Goal: Task Accomplishment & Management: Manage account settings

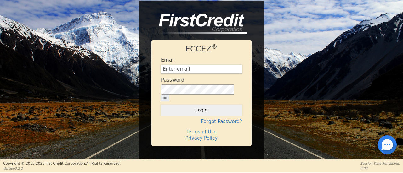
type input "[EMAIL_ADDRESS][DOMAIN_NAME]"
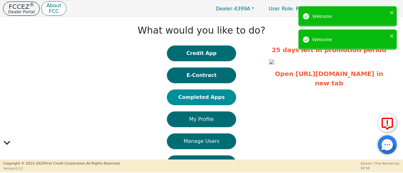
click at [210, 98] on button "Completed Apps" at bounding box center [201, 98] width 69 height 16
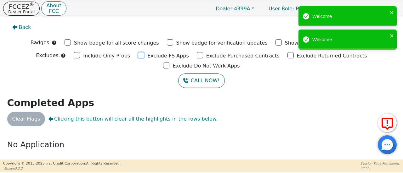
click at [138, 54] on input "Exclude FS Apps" at bounding box center [141, 55] width 6 height 6
checkbox input "true"
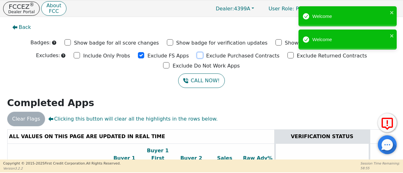
drag, startPoint x: 162, startPoint y: 55, endPoint x: 176, endPoint y: 57, distance: 14.5
click at [197, 55] on input "Exclude Purchased Contracts" at bounding box center [200, 55] width 6 height 6
checkbox input "true"
click at [287, 56] on input "Exclude Returned Contracts" at bounding box center [290, 55] width 6 height 6
checkbox input "true"
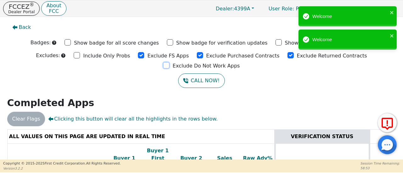
click at [169, 62] on input "Exclude Do Not Work Apps" at bounding box center [166, 65] width 6 height 6
checkbox input "true"
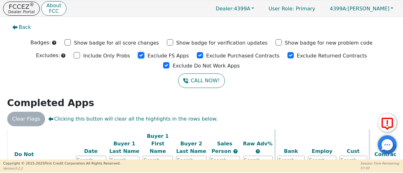
click at [138, 55] on input "Exclude FS Apps" at bounding box center [141, 55] width 6 height 6
checkbox input "true"
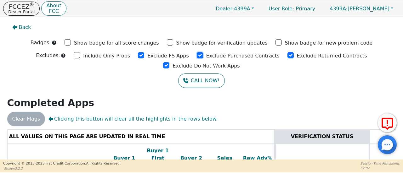
click at [197, 55] on input "Exclude Purchased Contracts" at bounding box center [200, 55] width 6 height 6
drag, startPoint x: 160, startPoint y: 55, endPoint x: 241, endPoint y: 61, distance: 81.1
click at [197, 54] on input "Exclude Purchased Contracts" at bounding box center [200, 55] width 6 height 6
checkbox input "true"
click at [287, 55] on input "Exclude Returned Contracts" at bounding box center [290, 55] width 6 height 6
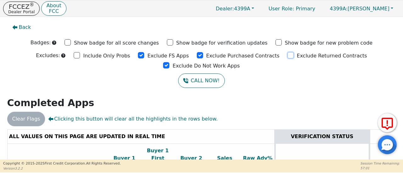
click at [287, 55] on input "Exclude Returned Contracts" at bounding box center [290, 55] width 6 height 6
checkbox input "true"
click at [169, 62] on input "Exclude Do Not Work Apps" at bounding box center [166, 65] width 6 height 6
checkbox input "true"
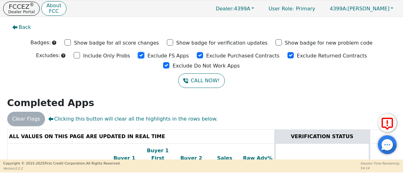
click at [138, 55] on input "Exclude FS Apps" at bounding box center [141, 55] width 6 height 6
checkbox input "true"
click at [197, 55] on input "Exclude Purchased Contracts" at bounding box center [200, 55] width 6 height 6
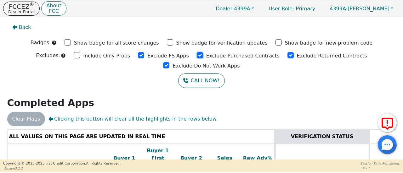
checkbox input "true"
click at [287, 55] on input "Exclude Returned Contracts" at bounding box center [290, 55] width 6 height 6
checkbox input "true"
click at [169, 62] on input "Exclude Do Not Work Apps" at bounding box center [166, 65] width 6 height 6
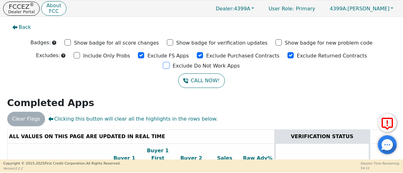
click at [169, 62] on input "Exclude Do Not Work Apps" at bounding box center [166, 65] width 6 height 6
checkbox input "true"
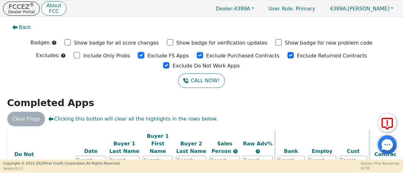
click at [138, 55] on input "Exclude FS Apps" at bounding box center [141, 55] width 6 height 6
checkbox input "true"
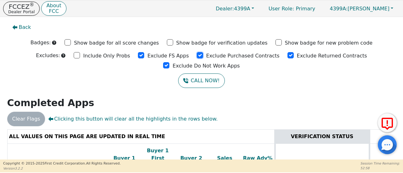
click at [197, 56] on input "Exclude Purchased Contracts" at bounding box center [200, 55] width 6 height 6
checkbox input "true"
click at [287, 55] on input "Exclude Returned Contracts" at bounding box center [290, 55] width 6 height 6
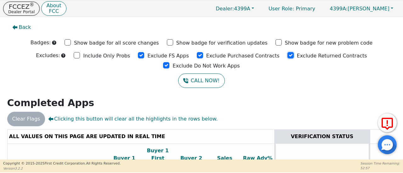
checkbox input "true"
click at [169, 62] on input "Exclude Do Not Work Apps" at bounding box center [166, 65] width 6 height 6
checkbox input "true"
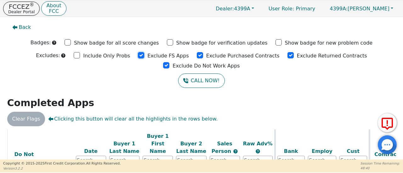
click at [138, 55] on input "Exclude FS Apps" at bounding box center [141, 55] width 6 height 6
checkbox input "true"
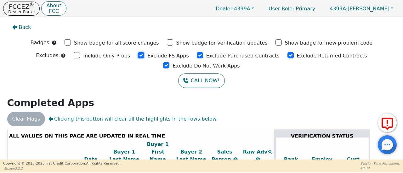
scroll to position [0, 0]
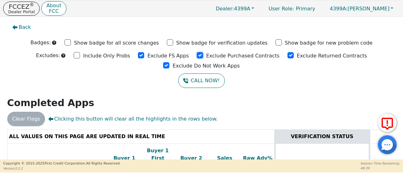
click at [197, 56] on input "Exclude Purchased Contracts" at bounding box center [200, 55] width 6 height 6
checkbox input "true"
click at [287, 56] on input "Exclude Returned Contracts" at bounding box center [290, 55] width 6 height 6
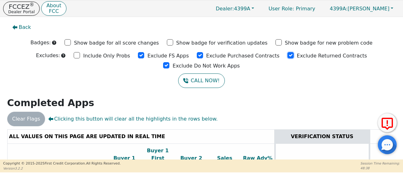
checkbox input "true"
click at [169, 62] on input "Exclude Do Not Work Apps" at bounding box center [166, 65] width 6 height 6
checkbox input "true"
click at [138, 55] on input "Exclude FS Apps" at bounding box center [141, 55] width 6 height 6
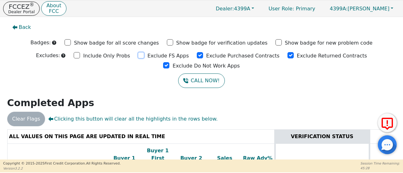
click at [138, 55] on input "Exclude FS Apps" at bounding box center [141, 55] width 6 height 6
checkbox input "true"
click at [197, 55] on input "Exclude Purchased Contracts" at bounding box center [200, 55] width 6 height 6
checkbox input "true"
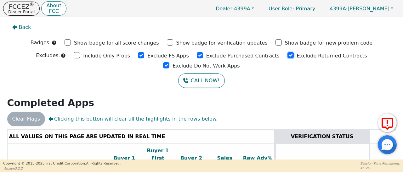
click at [287, 56] on input "Exclude Returned Contracts" at bounding box center [290, 55] width 6 height 6
checkbox input "true"
click at [169, 62] on input "Exclude Do Not Work Apps" at bounding box center [166, 65] width 6 height 6
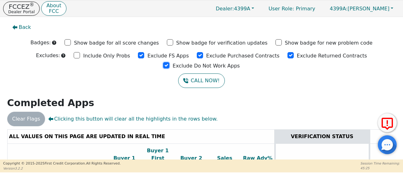
checkbox input "true"
click at [138, 56] on input "Exclude FS Apps" at bounding box center [141, 55] width 6 height 6
checkbox input "true"
click at [197, 55] on input "Exclude Purchased Contracts" at bounding box center [200, 55] width 6 height 6
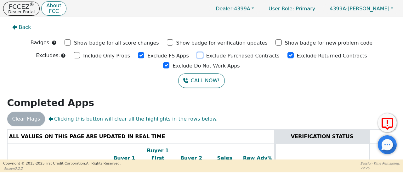
click at [197, 55] on input "Exclude Purchased Contracts" at bounding box center [200, 55] width 6 height 6
checkbox input "true"
click at [287, 54] on input "Exclude Returned Contracts" at bounding box center [290, 55] width 6 height 6
checkbox input "true"
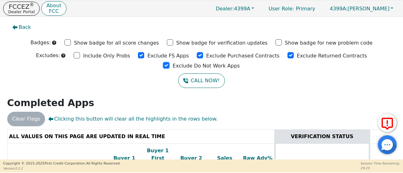
click at [169, 62] on input "Exclude Do Not Work Apps" at bounding box center [166, 65] width 6 height 6
checkbox input "true"
click at [138, 56] on input "Exclude FS Apps" at bounding box center [141, 55] width 6 height 6
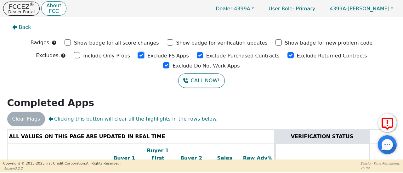
checkbox input "true"
click at [197, 55] on input "Exclude Purchased Contracts" at bounding box center [200, 55] width 6 height 6
checkbox input "true"
click at [287, 55] on input "Exclude Returned Contracts" at bounding box center [290, 55] width 6 height 6
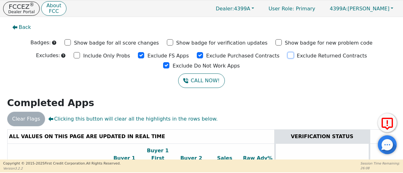
drag, startPoint x: 244, startPoint y: 55, endPoint x: 332, endPoint y: 54, distance: 88.1
click at [287, 55] on input "Exclude Returned Contracts" at bounding box center [290, 55] width 6 height 6
checkbox input "true"
click at [169, 62] on input "Exclude Do Not Work Apps" at bounding box center [166, 65] width 6 height 6
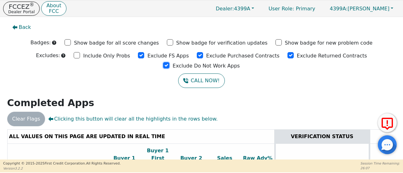
checkbox input "true"
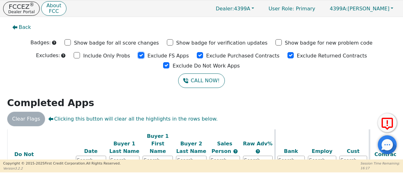
click at [138, 54] on input "Exclude FS Apps" at bounding box center [141, 55] width 6 height 6
drag, startPoint x: 107, startPoint y: 54, endPoint x: 117, endPoint y: 56, distance: 10.8
click at [138, 54] on input "Exclude FS Apps" at bounding box center [141, 55] width 6 height 6
checkbox input "true"
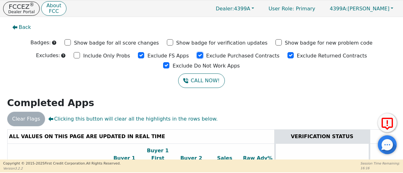
click at [197, 56] on input "Exclude Purchased Contracts" at bounding box center [200, 55] width 6 height 6
drag, startPoint x: 162, startPoint y: 56, endPoint x: 170, endPoint y: 54, distance: 8.4
click at [197, 56] on input "Exclude Purchased Contracts" at bounding box center [200, 55] width 6 height 6
checkbox input "true"
drag, startPoint x: 244, startPoint y: 56, endPoint x: 323, endPoint y: 58, distance: 79.3
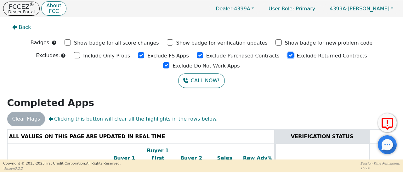
click at [287, 56] on input "Exclude Returned Contracts" at bounding box center [290, 55] width 6 height 6
checkbox input "true"
click at [169, 62] on input "Exclude Do Not Work Apps" at bounding box center [166, 65] width 6 height 6
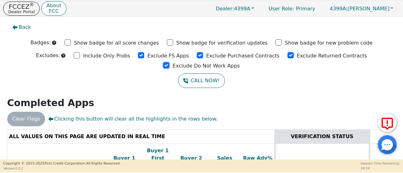
checkbox input "true"
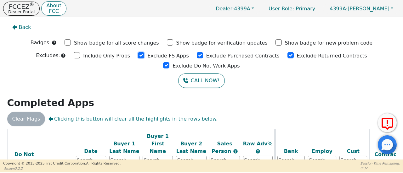
click at [138, 54] on input "Exclude FS Apps" at bounding box center [141, 55] width 6 height 6
checkbox input "true"
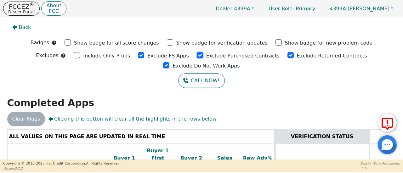
click at [197, 55] on input "Exclude Purchased Contracts" at bounding box center [200, 55] width 6 height 6
checkbox input "true"
click at [287, 55] on input "Exclude Returned Contracts" at bounding box center [290, 55] width 6 height 6
drag, startPoint x: 244, startPoint y: 55, endPoint x: 300, endPoint y: 54, distance: 56.0
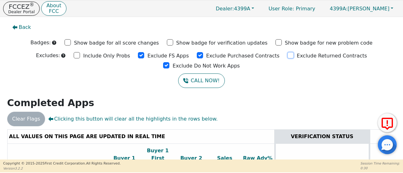
click at [287, 55] on input "Exclude Returned Contracts" at bounding box center [290, 55] width 6 height 6
checkbox input "true"
click at [169, 62] on input "Exclude Do Not Work Apps" at bounding box center [166, 65] width 6 height 6
checkbox input "true"
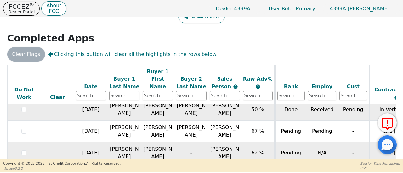
scroll to position [87, 0]
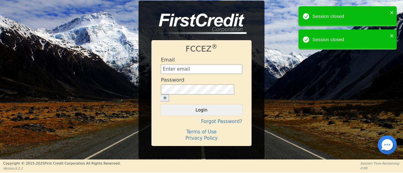
click at [204, 74] on input "text" at bounding box center [201, 69] width 81 height 9
type input "[EMAIL_ADDRESS][DOMAIN_NAME]"
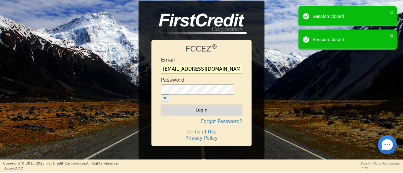
click at [199, 107] on button "Login" at bounding box center [201, 110] width 81 height 11
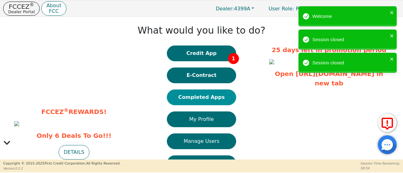
click at [208, 98] on button "Completed Apps" at bounding box center [201, 98] width 69 height 16
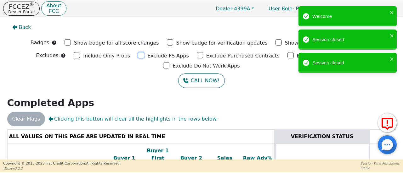
drag, startPoint x: 108, startPoint y: 56, endPoint x: 129, endPoint y: 55, distance: 21.7
click at [138, 56] on input "Exclude FS Apps" at bounding box center [141, 55] width 6 height 6
checkbox input "true"
click at [197, 56] on input "Exclude Purchased Contracts" at bounding box center [200, 55] width 6 height 6
checkbox input "true"
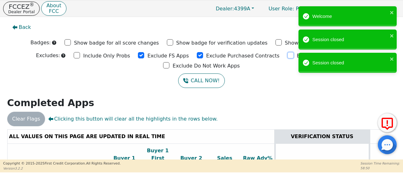
click at [287, 55] on input "Exclude Returned Contracts" at bounding box center [290, 55] width 6 height 6
checkbox input "true"
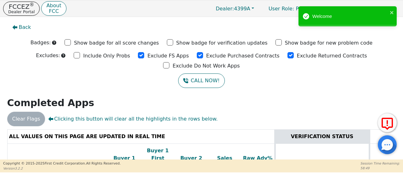
click at [323, 52] on div "Welcome Session closed Session closed" at bounding box center [347, 41] width 101 height 72
click at [169, 62] on input "Exclude Do Not Work Apps" at bounding box center [166, 65] width 6 height 6
checkbox input "true"
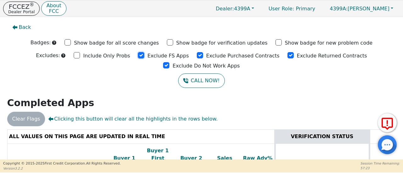
click at [138, 56] on input "Exclude FS Apps" at bounding box center [141, 55] width 6 height 6
checkbox input "true"
click at [197, 54] on input "Exclude Purchased Contracts" at bounding box center [200, 55] width 6 height 6
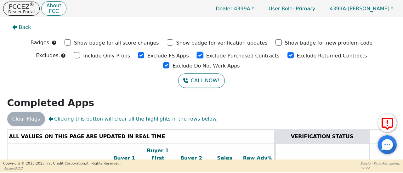
checkbox input "true"
click at [287, 56] on input "Exclude Returned Contracts" at bounding box center [290, 55] width 6 height 6
checkbox input "true"
click at [169, 62] on input "Exclude Do Not Work Apps" at bounding box center [166, 65] width 6 height 6
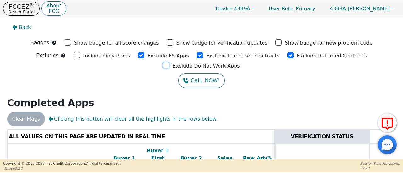
click at [169, 62] on input "Exclude Do Not Work Apps" at bounding box center [166, 65] width 6 height 6
checkbox input "true"
click at [138, 55] on input "Exclude FS Apps" at bounding box center [141, 55] width 6 height 6
drag, startPoint x: 107, startPoint y: 55, endPoint x: 143, endPoint y: 54, distance: 36.8
click at [138, 55] on input "Exclude FS Apps" at bounding box center [141, 55] width 6 height 6
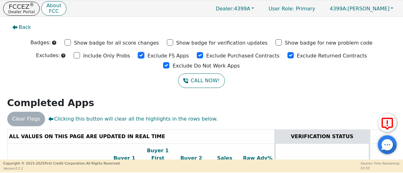
checkbox input "true"
click at [197, 56] on input "Exclude Purchased Contracts" at bounding box center [200, 55] width 6 height 6
checkbox input "true"
click at [287, 55] on input "Exclude Returned Contracts" at bounding box center [290, 55] width 6 height 6
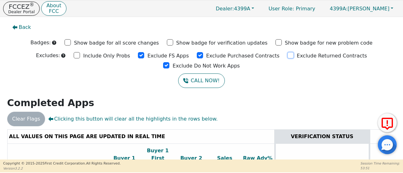
click at [287, 55] on input "Exclude Returned Contracts" at bounding box center [290, 55] width 6 height 6
checkbox input "true"
click at [169, 62] on input "Exclude Do Not Work Apps" at bounding box center [166, 65] width 6 height 6
checkbox input "true"
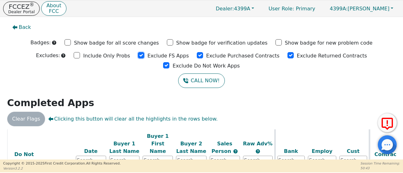
click at [138, 56] on input "Exclude FS Apps" at bounding box center [141, 55] width 6 height 6
drag, startPoint x: 106, startPoint y: 56, endPoint x: 147, endPoint y: 54, distance: 41.0
click at [138, 56] on input "Exclude FS Apps" at bounding box center [141, 55] width 6 height 6
checkbox input "true"
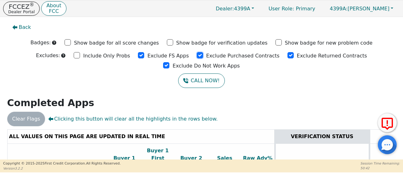
click at [197, 55] on input "Exclude Purchased Contracts" at bounding box center [200, 55] width 6 height 6
drag, startPoint x: 160, startPoint y: 55, endPoint x: 185, endPoint y: 56, distance: 24.9
click at [197, 55] on input "Exclude Purchased Contracts" at bounding box center [200, 55] width 6 height 6
checkbox input "true"
click at [287, 56] on input "Exclude Returned Contracts" at bounding box center [290, 55] width 6 height 6
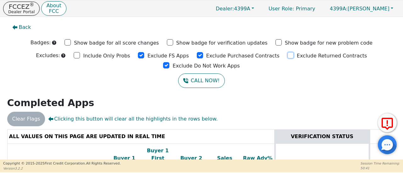
click at [287, 56] on input "Exclude Returned Contracts" at bounding box center [290, 55] width 6 height 6
checkbox input "true"
click at [169, 62] on input "Exclude Do Not Work Apps" at bounding box center [166, 65] width 6 height 6
checkbox input "true"
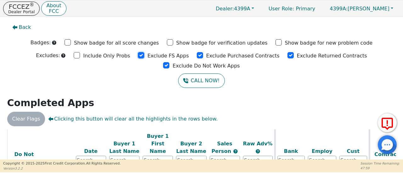
click at [138, 56] on input "Exclude FS Apps" at bounding box center [141, 55] width 6 height 6
checkbox input "true"
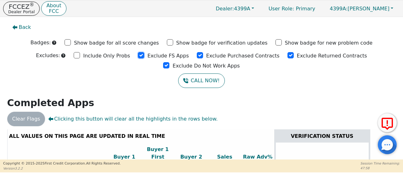
scroll to position [0, 0]
click at [197, 54] on input "Exclude Purchased Contracts" at bounding box center [200, 55] width 6 height 6
drag, startPoint x: 161, startPoint y: 54, endPoint x: 178, endPoint y: 56, distance: 17.1
click at [197, 54] on input "Exclude Purchased Contracts" at bounding box center [200, 55] width 6 height 6
checkbox input "true"
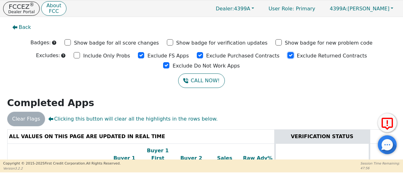
click at [287, 56] on input "Exclude Returned Contracts" at bounding box center [290, 55] width 6 height 6
checkbox input "true"
click at [169, 62] on input "Exclude Do Not Work Apps" at bounding box center [166, 65] width 6 height 6
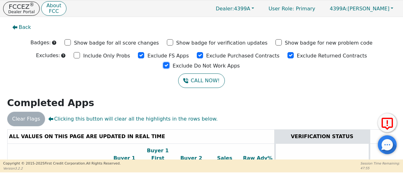
checkbox input "true"
click at [138, 55] on input "Exclude FS Apps" at bounding box center [141, 55] width 6 height 6
drag, startPoint x: 104, startPoint y: 55, endPoint x: 107, endPoint y: 56, distance: 3.2
click at [138, 56] on input "Exclude FS Apps" at bounding box center [141, 55] width 6 height 6
checkbox input "true"
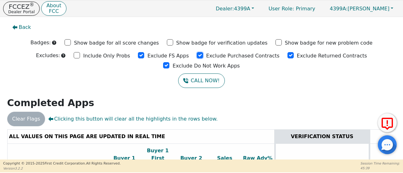
click at [197, 56] on input "Exclude Purchased Contracts" at bounding box center [200, 55] width 6 height 6
checkbox input "true"
click at [287, 55] on input "Exclude Returned Contracts" at bounding box center [290, 55] width 6 height 6
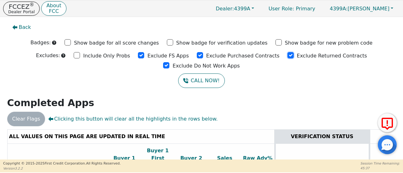
checkbox input "true"
click at [169, 62] on input "Exclude Do Not Work Apps" at bounding box center [166, 65] width 6 height 6
checkbox input "true"
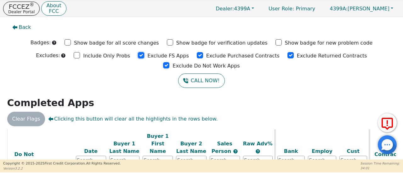
click at [138, 56] on input "Exclude FS Apps" at bounding box center [141, 55] width 6 height 6
drag, startPoint x: 106, startPoint y: 56, endPoint x: 123, endPoint y: 54, distance: 17.3
click at [138, 55] on input "Exclude FS Apps" at bounding box center [141, 55] width 6 height 6
checkbox input "true"
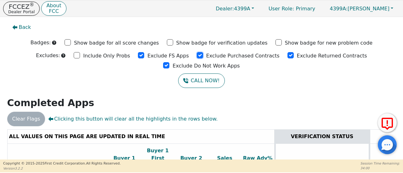
click at [197, 55] on input "Exclude Purchased Contracts" at bounding box center [200, 55] width 6 height 6
drag, startPoint x: 161, startPoint y: 55, endPoint x: 228, endPoint y: 52, distance: 67.4
click at [197, 55] on input "Exclude Purchased Contracts" at bounding box center [200, 55] width 6 height 6
checkbox input "true"
click at [287, 56] on input "Exclude Returned Contracts" at bounding box center [290, 55] width 6 height 6
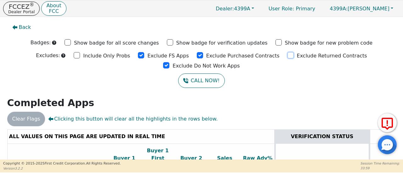
click at [287, 56] on input "Exclude Returned Contracts" at bounding box center [290, 55] width 6 height 6
checkbox input "true"
click at [169, 62] on input "Exclude Do Not Work Apps" at bounding box center [166, 65] width 6 height 6
checkbox input "true"
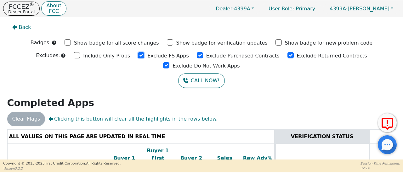
click at [138, 56] on input "Exclude FS Apps" at bounding box center [141, 55] width 6 height 6
checkbox input "true"
click at [197, 54] on input "Exclude Purchased Contracts" at bounding box center [200, 55] width 6 height 6
drag, startPoint x: 160, startPoint y: 54, endPoint x: 198, endPoint y: 55, distance: 37.8
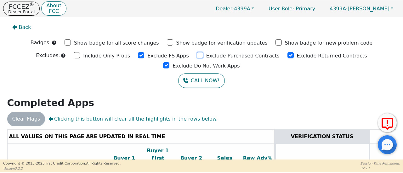
click at [197, 54] on input "Exclude Purchased Contracts" at bounding box center [200, 55] width 6 height 6
checkbox input "true"
click at [287, 55] on input "Exclude Returned Contracts" at bounding box center [290, 55] width 6 height 6
checkbox input "true"
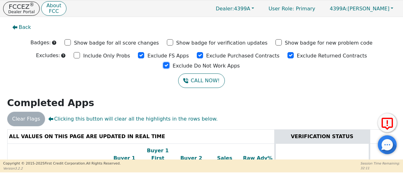
click at [169, 62] on input "Exclude Do Not Work Apps" at bounding box center [166, 65] width 6 height 6
checkbox input "true"
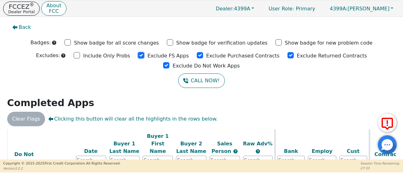
click at [138, 56] on input "Exclude FS Apps" at bounding box center [141, 55] width 6 height 6
checkbox input "true"
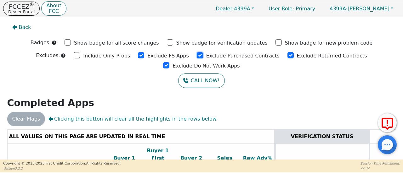
click at [197, 53] on input "Exclude Purchased Contracts" at bounding box center [200, 55] width 6 height 6
click at [197, 54] on input "Exclude Purchased Contracts" at bounding box center [200, 55] width 6 height 6
checkbox input "true"
click at [287, 56] on input "Exclude Returned Contracts" at bounding box center [290, 55] width 6 height 6
drag, startPoint x: 244, startPoint y: 56, endPoint x: 267, endPoint y: 54, distance: 22.7
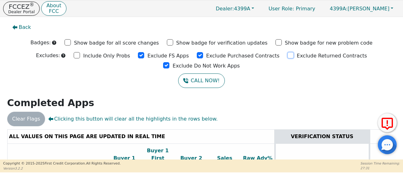
click at [287, 55] on input "Exclude Returned Contracts" at bounding box center [290, 55] width 6 height 6
checkbox input "true"
click at [169, 62] on input "Exclude Do Not Work Apps" at bounding box center [166, 65] width 6 height 6
checkbox input "true"
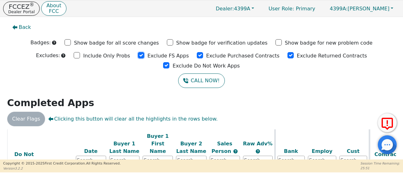
click at [138, 55] on input "Exclude FS Apps" at bounding box center [141, 55] width 6 height 6
checkbox input "true"
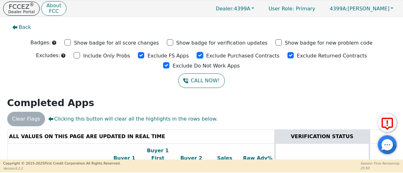
click at [197, 56] on input "Exclude Purchased Contracts" at bounding box center [200, 55] width 6 height 6
drag, startPoint x: 161, startPoint y: 56, endPoint x: 173, endPoint y: 54, distance: 12.2
click at [197, 56] on input "Exclude Purchased Contracts" at bounding box center [200, 55] width 6 height 6
checkbox input "true"
click at [287, 56] on input "Exclude Returned Contracts" at bounding box center [290, 55] width 6 height 6
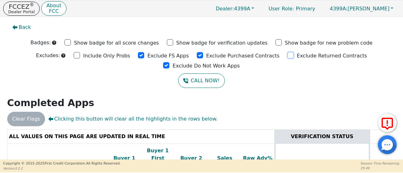
click at [287, 56] on input "Exclude Returned Contracts" at bounding box center [290, 55] width 6 height 6
checkbox input "true"
click at [169, 62] on input "Exclude Do Not Work Apps" at bounding box center [166, 65] width 6 height 6
checkbox input "true"
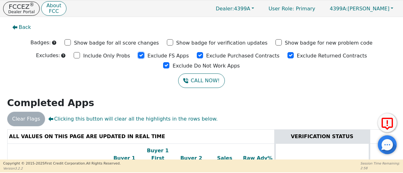
click at [138, 55] on input "Exclude FS Apps" at bounding box center [141, 55] width 6 height 6
checkbox input "true"
click at [197, 56] on input "Exclude Purchased Contracts" at bounding box center [200, 55] width 6 height 6
drag, startPoint x: 160, startPoint y: 56, endPoint x: 210, endPoint y: 56, distance: 49.7
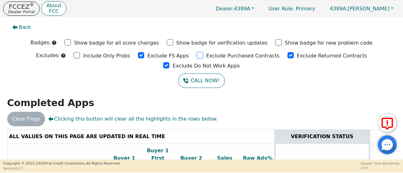
click at [197, 56] on input "Exclude Purchased Contracts" at bounding box center [200, 55] width 6 height 6
checkbox input "true"
click at [287, 57] on input "Exclude Returned Contracts" at bounding box center [290, 55] width 6 height 6
checkbox input "true"
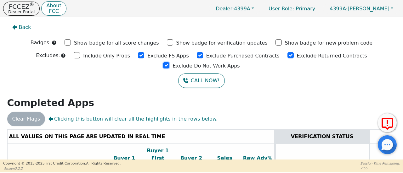
click at [169, 62] on input "Exclude Do Not Work Apps" at bounding box center [166, 65] width 6 height 6
checkbox input "true"
click at [138, 55] on input "Exclude FS Apps" at bounding box center [141, 55] width 6 height 6
drag, startPoint x: 108, startPoint y: 55, endPoint x: 112, endPoint y: 55, distance: 4.1
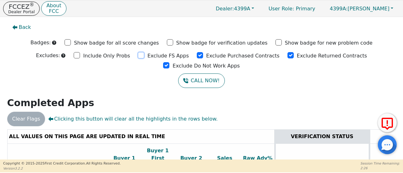
click at [138, 55] on input "Exclude FS Apps" at bounding box center [141, 55] width 6 height 6
checkbox input "true"
click at [197, 55] on input "Exclude Purchased Contracts" at bounding box center [200, 55] width 6 height 6
checkbox input "true"
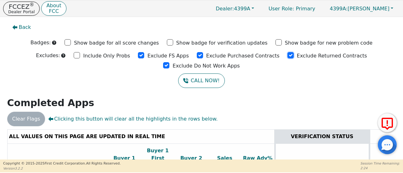
click at [287, 57] on input "Exclude Returned Contracts" at bounding box center [290, 55] width 6 height 6
checkbox input "true"
click at [169, 62] on input "Exclude Do Not Work Apps" at bounding box center [166, 65] width 6 height 6
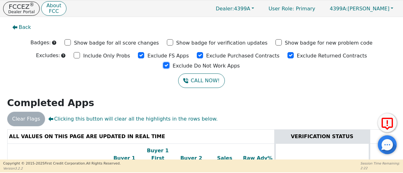
checkbox input "true"
click at [138, 55] on input "Exclude FS Apps" at bounding box center [141, 55] width 6 height 6
checkbox input "true"
click at [197, 56] on input "Exclude Purchased Contracts" at bounding box center [200, 55] width 6 height 6
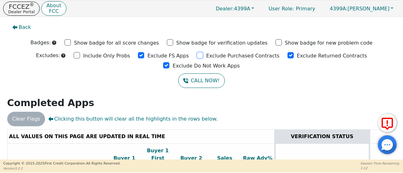
click at [197, 56] on input "Exclude Purchased Contracts" at bounding box center [200, 55] width 6 height 6
checkbox input "true"
click at [287, 54] on input "Exclude Returned Contracts" at bounding box center [290, 55] width 6 height 6
checkbox input "true"
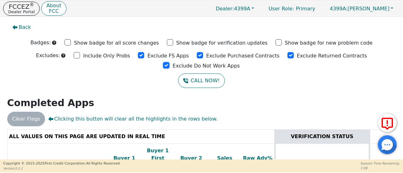
click at [169, 62] on input "Exclude Do Not Work Apps" at bounding box center [166, 65] width 6 height 6
checkbox input "true"
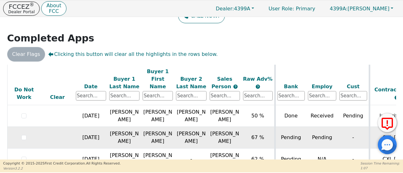
scroll to position [87, 0]
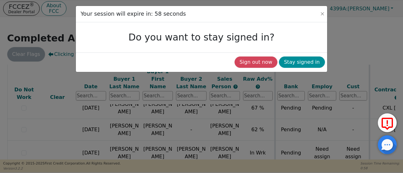
click at [298, 62] on button "Stay signed in" at bounding box center [302, 62] width 46 height 11
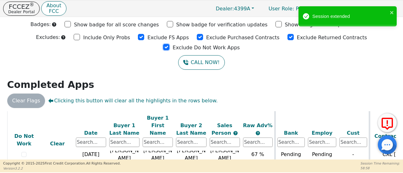
scroll to position [0, 0]
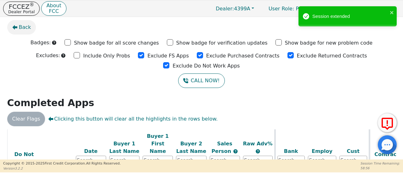
click at [19, 29] on span "Back" at bounding box center [25, 28] width 12 height 8
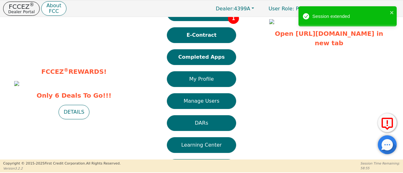
scroll to position [63, 0]
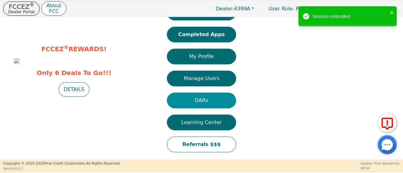
click at [206, 104] on button "DARs" at bounding box center [201, 101] width 69 height 16
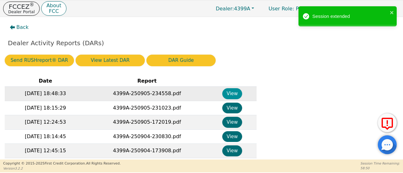
click at [232, 92] on button "View" at bounding box center [232, 93] width 20 height 11
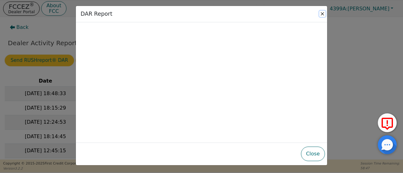
click at [322, 14] on button "Close" at bounding box center [322, 14] width 6 height 6
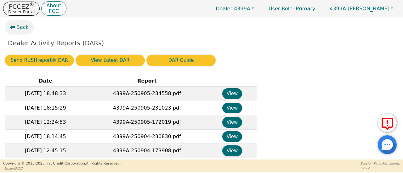
click at [14, 26] on button "Back" at bounding box center [19, 27] width 29 height 14
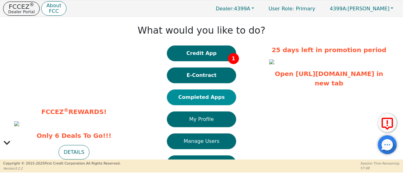
click at [214, 102] on button "Completed Apps" at bounding box center [201, 98] width 69 height 16
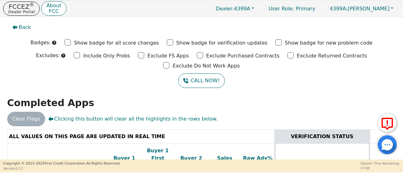
click at [194, 55] on div "Exclude Purchased Contracts" at bounding box center [237, 56] width 87 height 10
click at [138, 54] on input "Exclude FS Apps" at bounding box center [141, 55] width 6 height 6
checkbox input "true"
click at [197, 56] on input "Exclude Purchased Contracts" at bounding box center [200, 55] width 6 height 6
checkbox input "true"
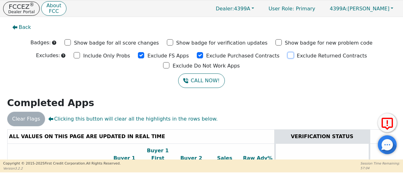
click at [287, 55] on input "Exclude Returned Contracts" at bounding box center [290, 55] width 6 height 6
checkbox input "true"
click at [169, 62] on input "Exclude Do Not Work Apps" at bounding box center [166, 65] width 6 height 6
checkbox input "true"
click at [138, 56] on input "Exclude FS Apps" at bounding box center [141, 55] width 6 height 6
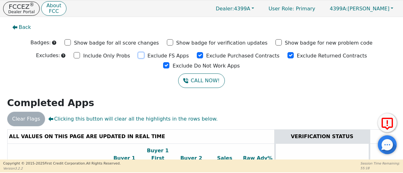
click at [138, 56] on input "Exclude FS Apps" at bounding box center [141, 55] width 6 height 6
checkbox input "true"
click at [197, 56] on input "Exclude Purchased Contracts" at bounding box center [200, 55] width 6 height 6
checkbox input "true"
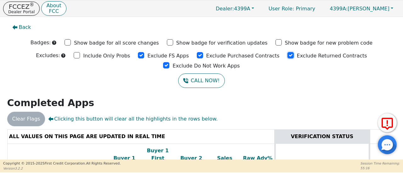
click at [287, 56] on input "Exclude Returned Contracts" at bounding box center [290, 55] width 6 height 6
checkbox input "true"
click at [169, 62] on input "Exclude Do Not Work Apps" at bounding box center [166, 65] width 6 height 6
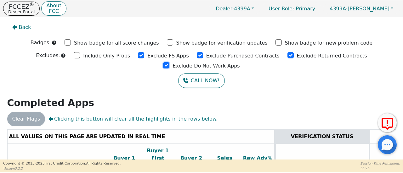
checkbox input "true"
click at [138, 56] on input "Exclude FS Apps" at bounding box center [141, 55] width 6 height 6
checkbox input "true"
click at [197, 56] on input "Exclude Purchased Contracts" at bounding box center [200, 55] width 6 height 6
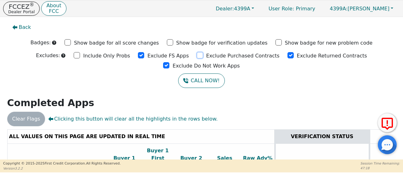
click at [197, 56] on input "Exclude Purchased Contracts" at bounding box center [200, 55] width 6 height 6
checkbox input "true"
click at [287, 56] on input "Exclude Returned Contracts" at bounding box center [290, 55] width 6 height 6
checkbox input "true"
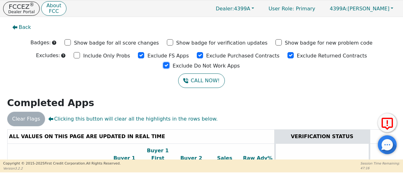
click at [169, 62] on input "Exclude Do Not Work Apps" at bounding box center [166, 65] width 6 height 6
checkbox input "true"
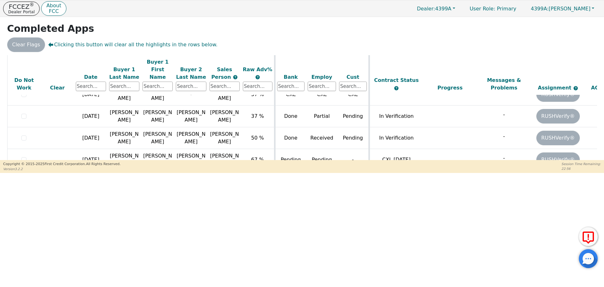
scroll to position [20, 0]
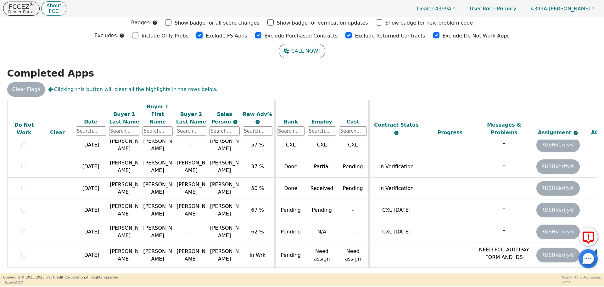
click at [203, 37] on input "Exclude FS Apps" at bounding box center [199, 35] width 6 height 6
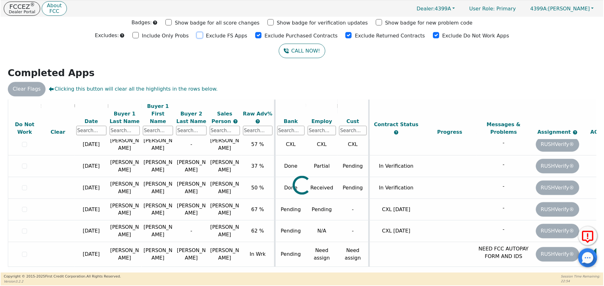
scroll to position [0, 0]
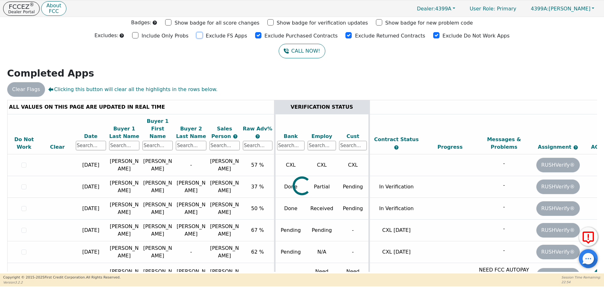
click at [203, 37] on input "Exclude FS Apps" at bounding box center [199, 35] width 6 height 6
checkbox input "true"
click at [261, 35] on input "Exclude Purchased Contracts" at bounding box center [258, 35] width 6 height 6
drag, startPoint x: 261, startPoint y: 35, endPoint x: 292, endPoint y: 35, distance: 30.8
click at [261, 34] on input "Exclude Purchased Contracts" at bounding box center [258, 35] width 6 height 6
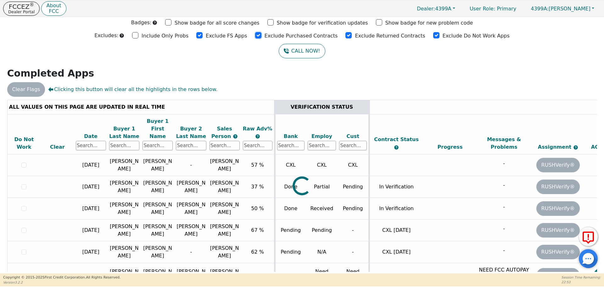
checkbox input "true"
click at [345, 36] on input "Exclude Returned Contracts" at bounding box center [348, 35] width 6 height 6
checkbox input "true"
click at [402, 35] on input "Exclude Do Not Work Apps" at bounding box center [436, 35] width 6 height 6
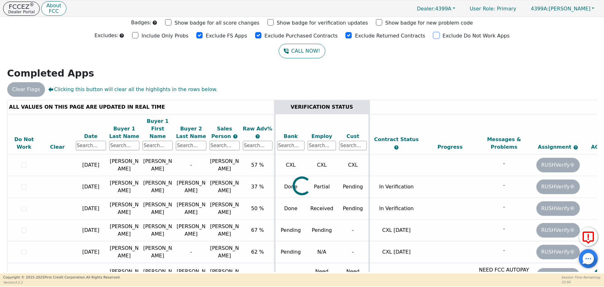
click at [402, 35] on input "Exclude Do Not Work Apps" at bounding box center [436, 35] width 6 height 6
checkbox input "true"
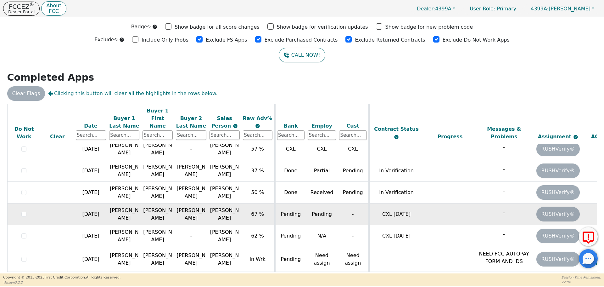
scroll to position [20, 0]
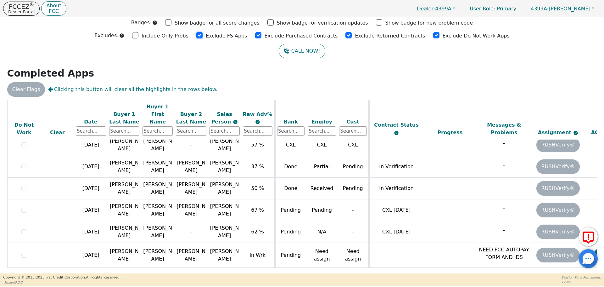
click at [203, 36] on input "Exclude FS Apps" at bounding box center [199, 35] width 6 height 6
checkbox input "true"
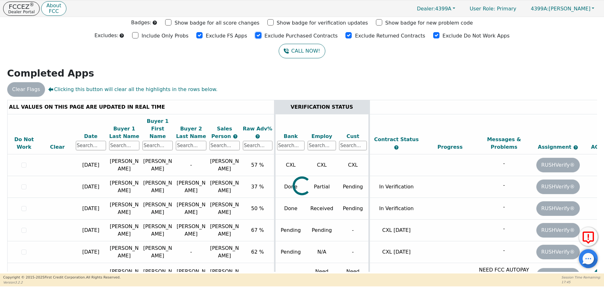
click at [261, 36] on input "Exclude Purchased Contracts" at bounding box center [258, 35] width 6 height 6
checkbox input "true"
click at [345, 35] on input "Exclude Returned Contracts" at bounding box center [348, 35] width 6 height 6
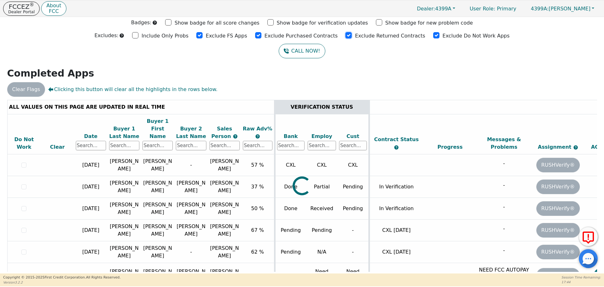
checkbox input "true"
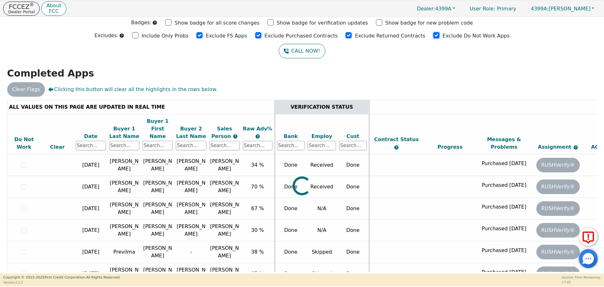
click at [402, 36] on input "Exclude Do Not Work Apps" at bounding box center [436, 35] width 6 height 6
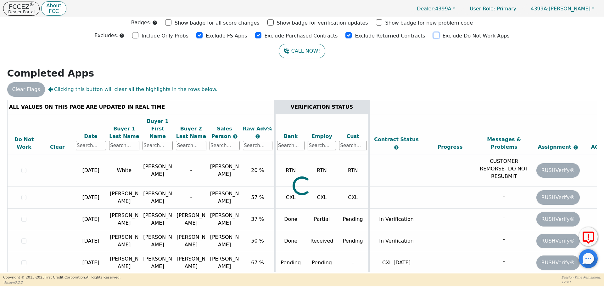
click at [402, 36] on input "Exclude Do Not Work Apps" at bounding box center [436, 35] width 6 height 6
checkbox input "true"
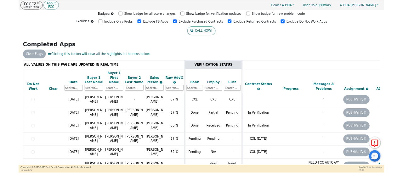
scroll to position [20, 0]
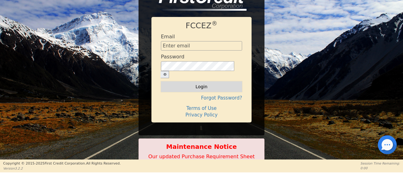
click at [205, 82] on button "Login" at bounding box center [201, 86] width 81 height 11
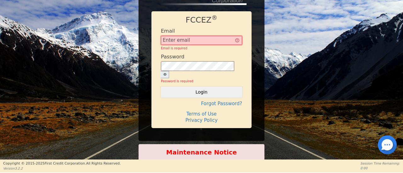
click at [184, 42] on input "text" at bounding box center [201, 40] width 81 height 9
type input "[EMAIL_ADDRESS][DOMAIN_NAME]"
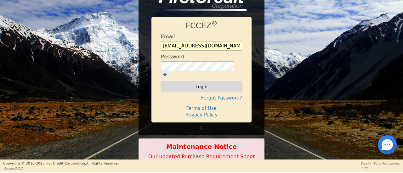
click at [207, 81] on button "Login" at bounding box center [201, 86] width 81 height 11
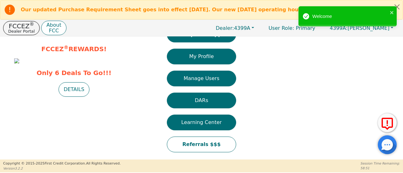
scroll to position [93, 0]
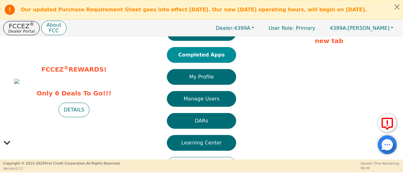
click at [215, 61] on button "Completed Apps" at bounding box center [201, 55] width 69 height 16
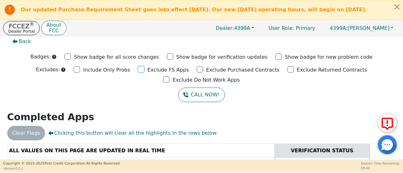
drag, startPoint x: 106, startPoint y: 73, endPoint x: 111, endPoint y: 71, distance: 4.8
click at [138, 73] on input "Exclude FS Apps" at bounding box center [141, 69] width 6 height 6
checkbox input "true"
click at [197, 70] on input "Exclude Purchased Contracts" at bounding box center [200, 69] width 6 height 6
checkbox input "true"
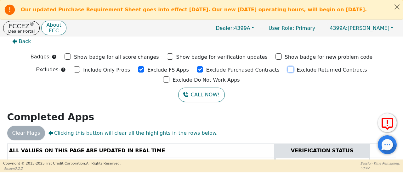
click at [287, 71] on input "Exclude Returned Contracts" at bounding box center [290, 69] width 6 height 6
checkbox input "true"
click at [169, 76] on input "Exclude Do Not Work Apps" at bounding box center [166, 79] width 6 height 6
checkbox input "true"
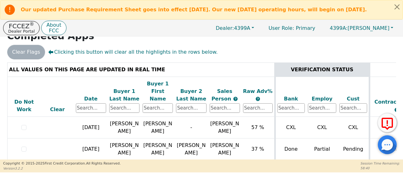
scroll to position [87, 0]
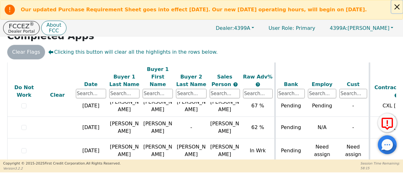
click at [397, 6] on button "Close alert" at bounding box center [396, 6] width 11 height 13
